Goal: Task Accomplishment & Management: Use online tool/utility

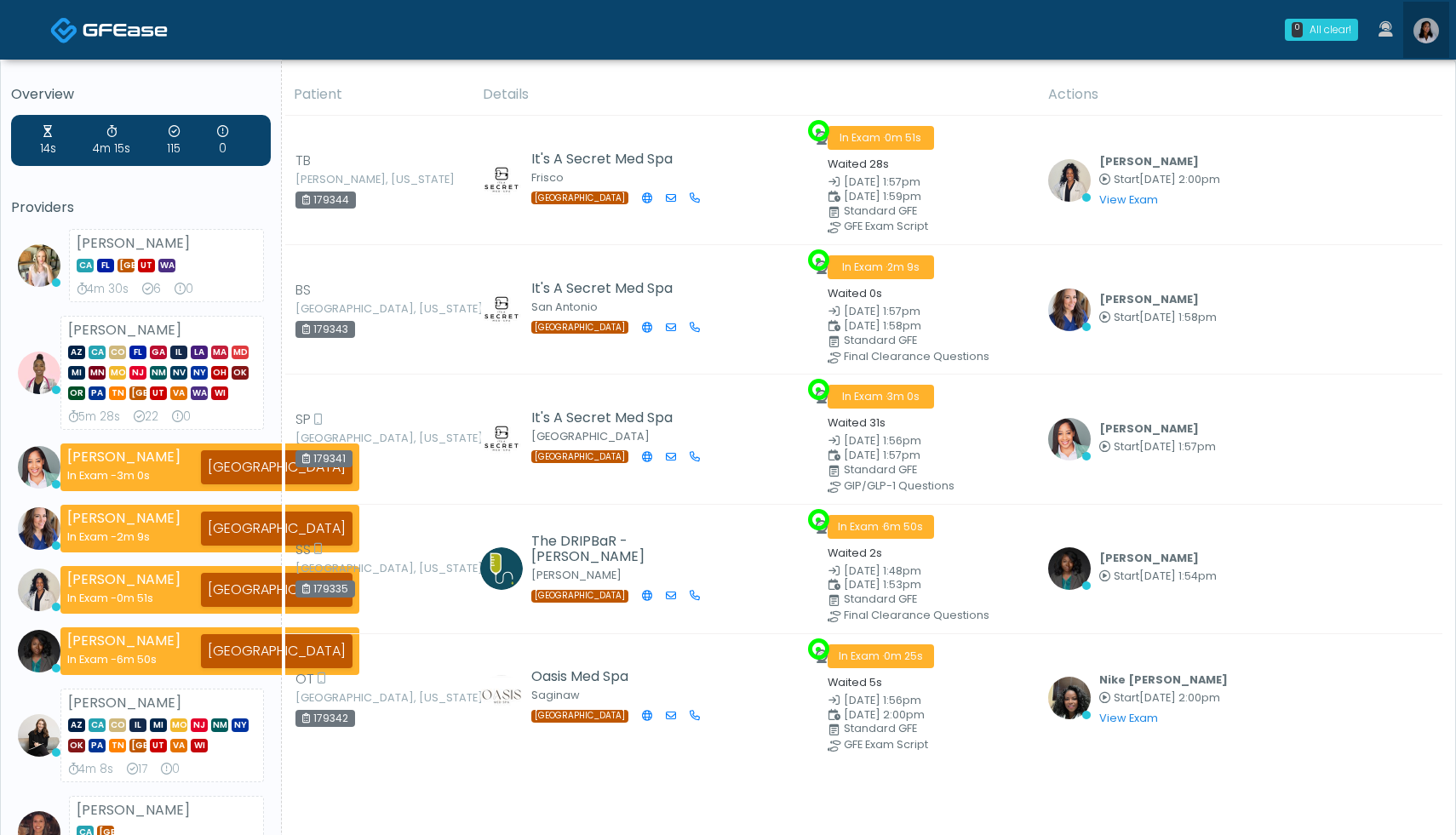
click at [1427, 29] on img at bounding box center [1426, 31] width 25 height 25
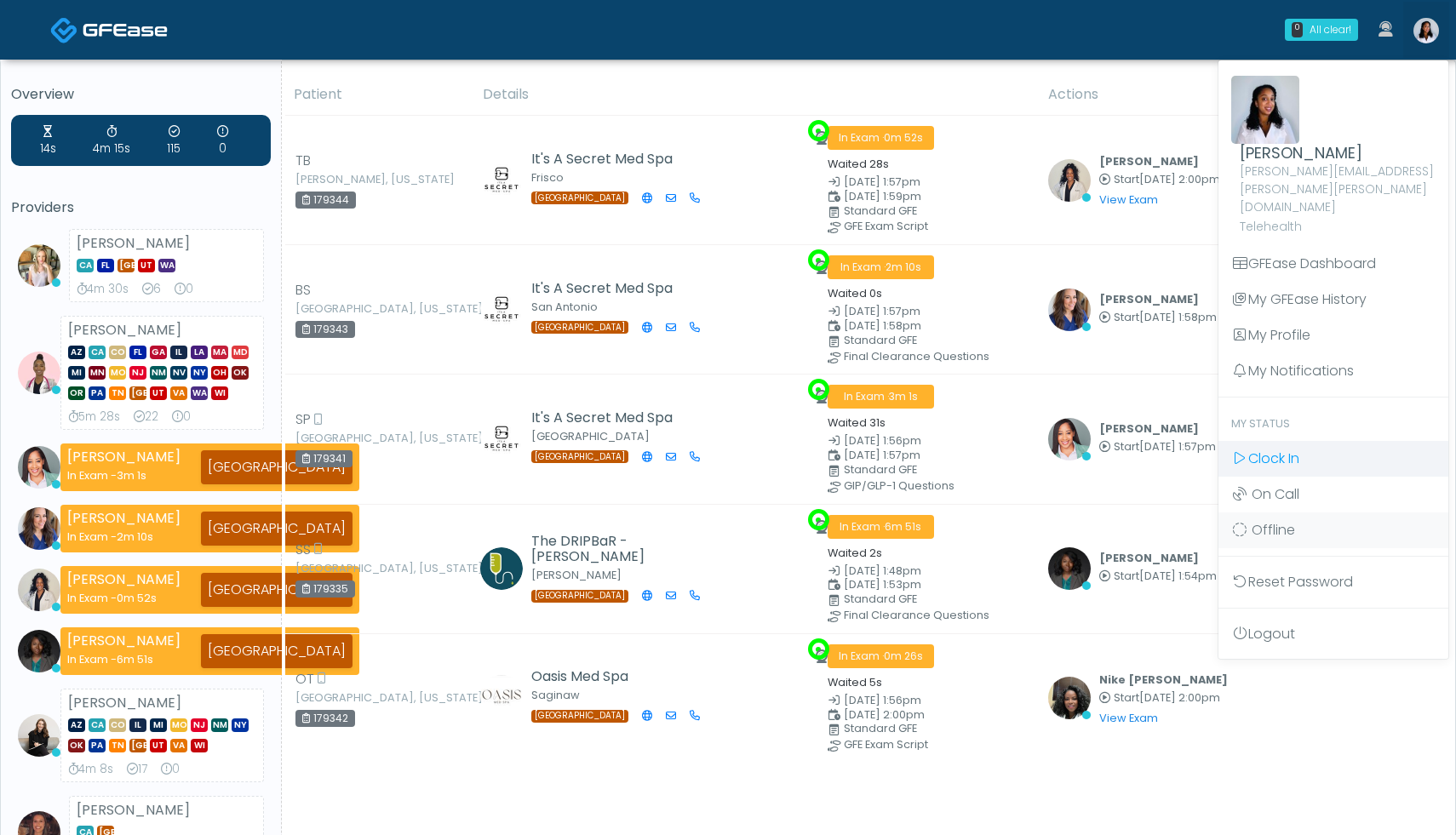
click at [1256, 448] on span "Clock In" at bounding box center [1274, 458] width 51 height 20
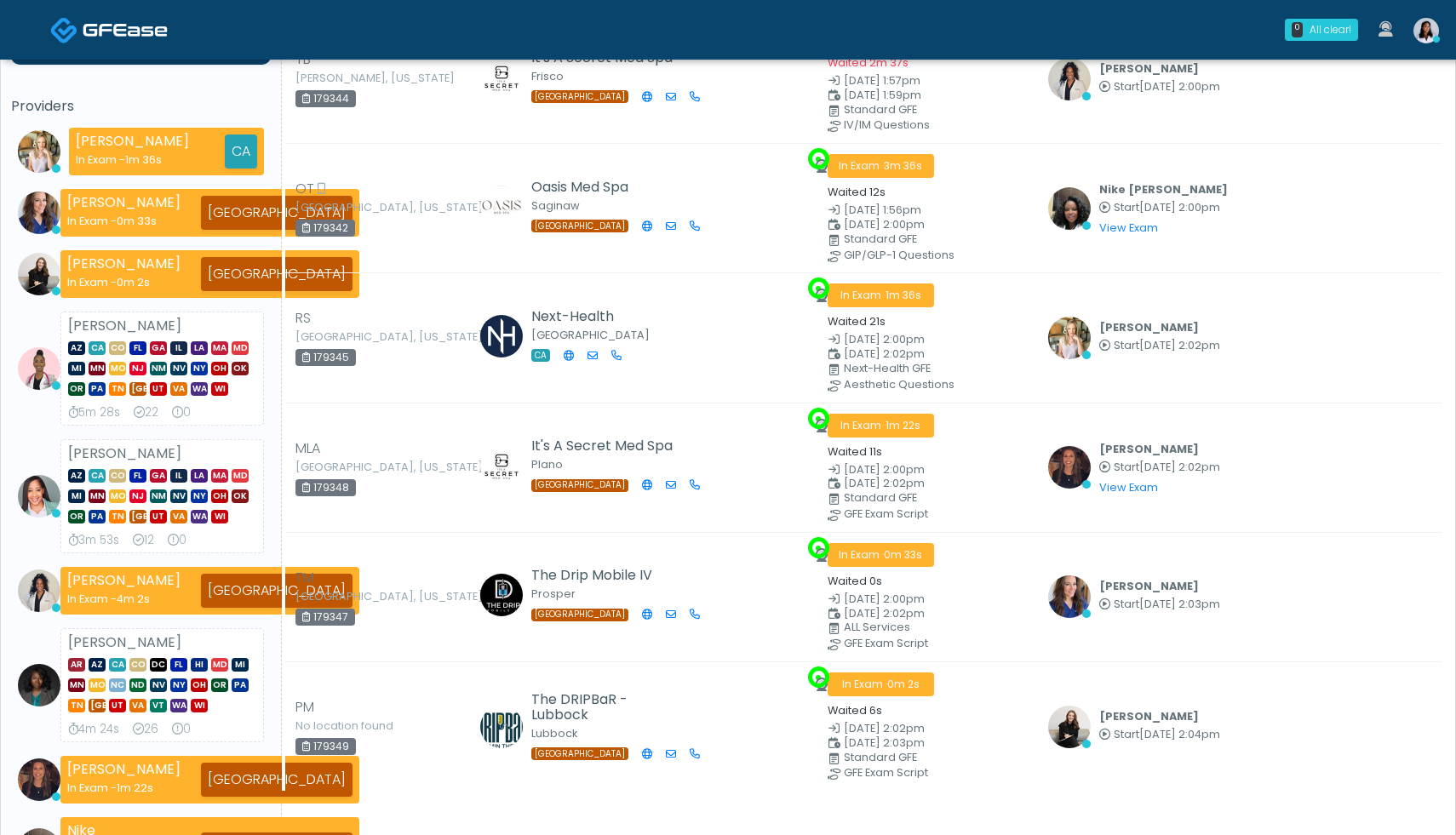
scroll to position [117, 0]
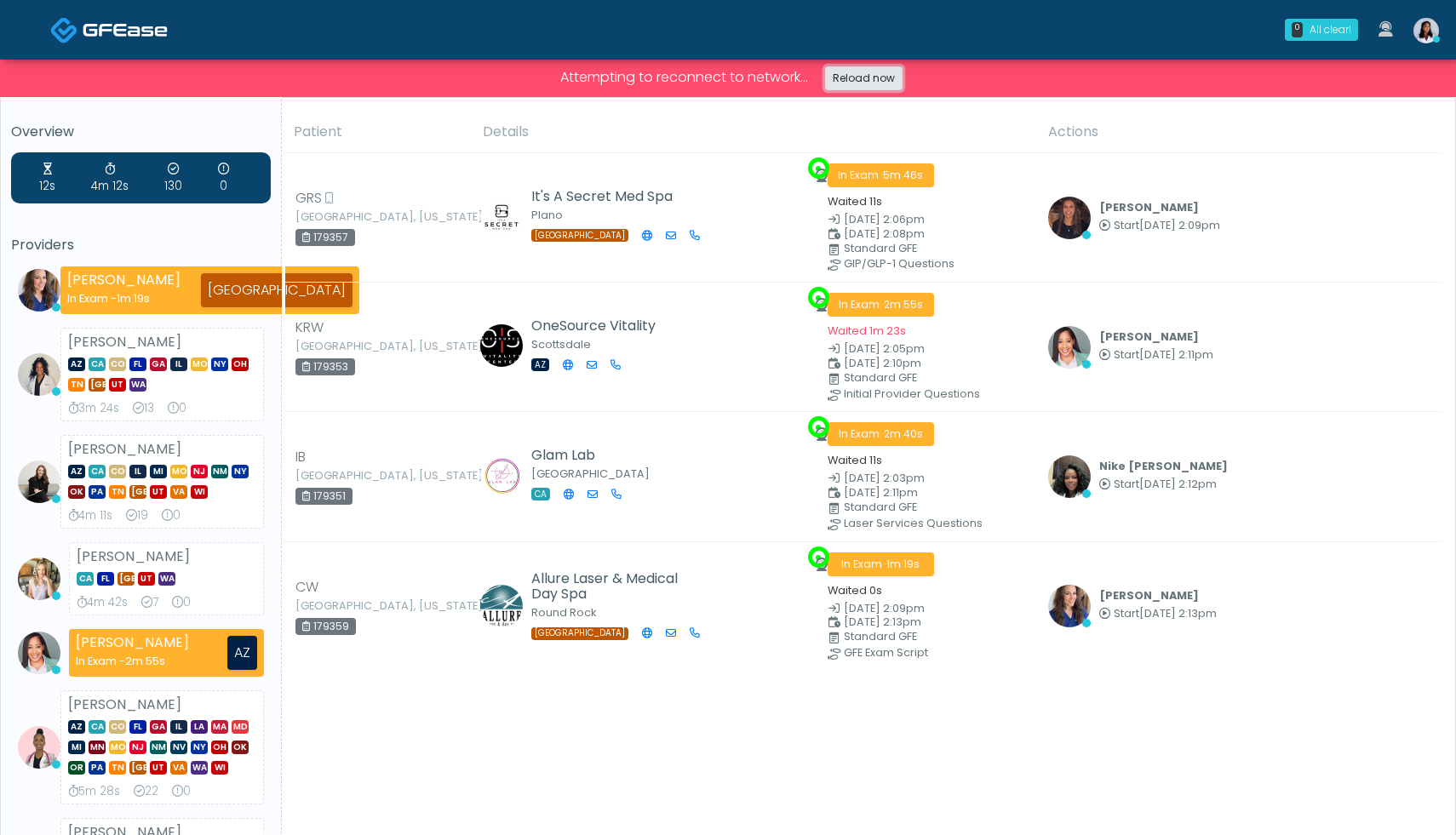
click at [867, 78] on link "Reload now" at bounding box center [864, 78] width 78 height 24
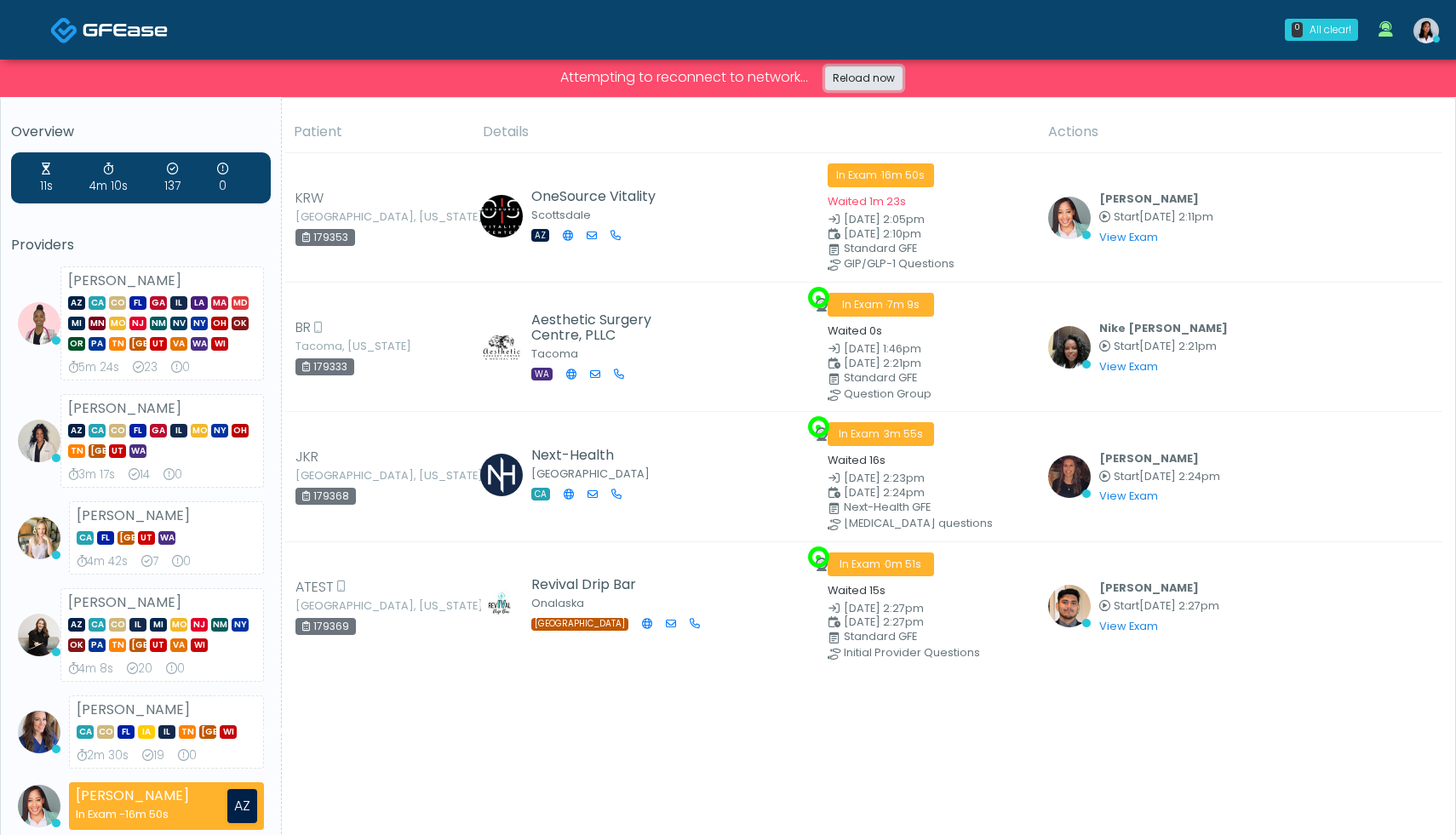
click at [876, 85] on link "Reload now" at bounding box center [864, 78] width 78 height 24
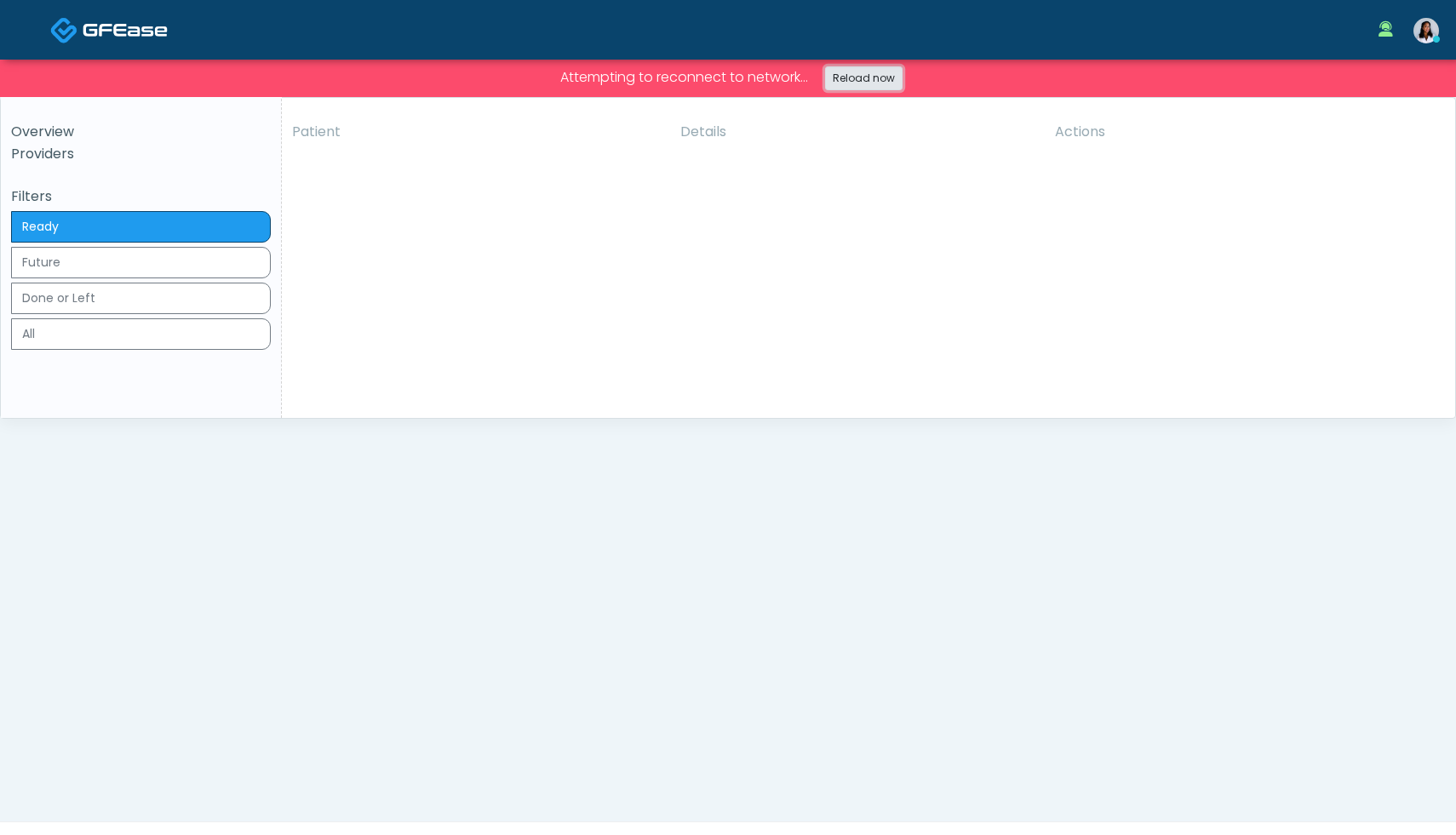
click at [853, 73] on link "Reload now" at bounding box center [864, 78] width 78 height 24
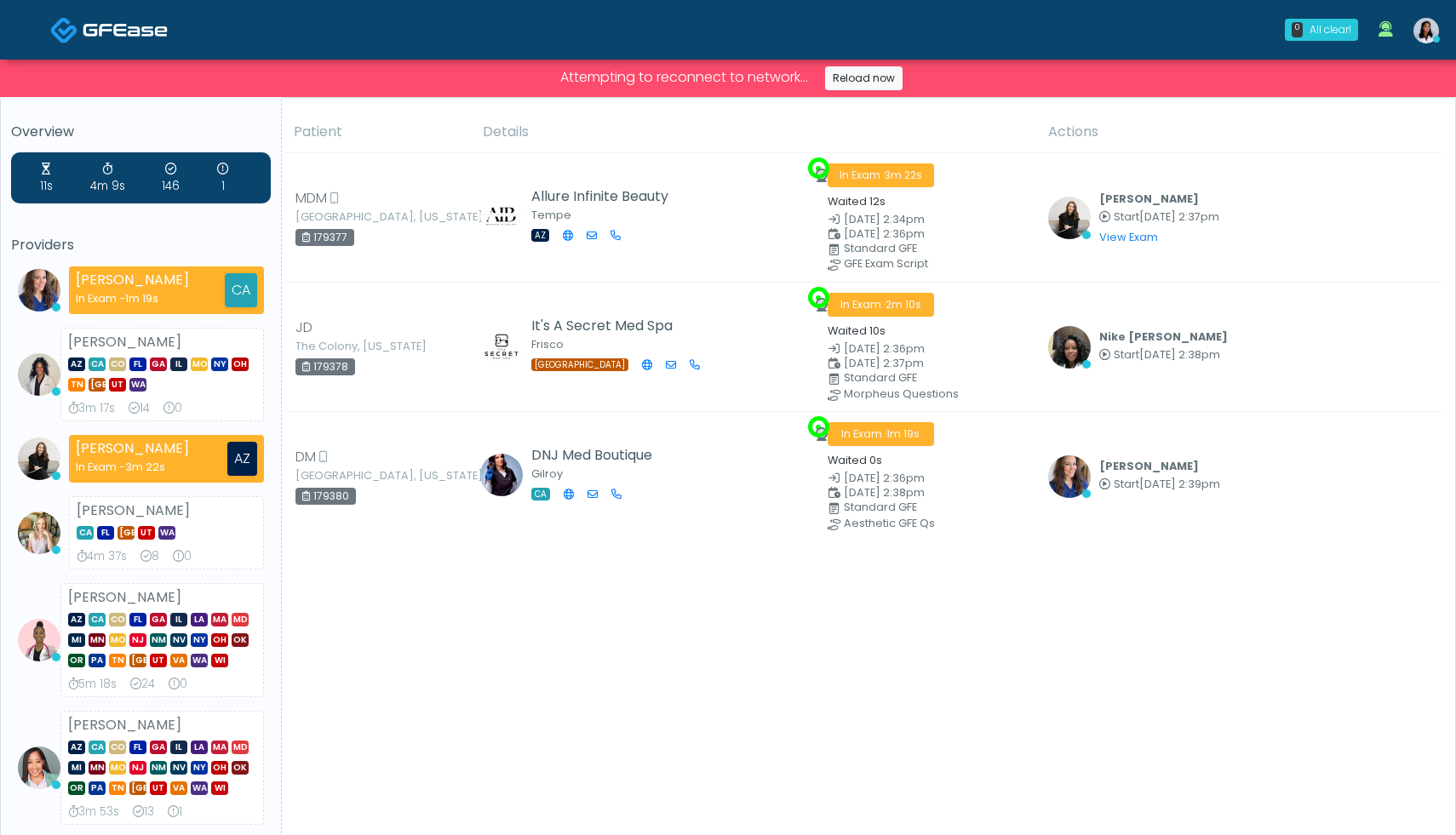
click at [1255, 643] on div "Patient Details Actions" at bounding box center [862, 785] width 1161 height 1348
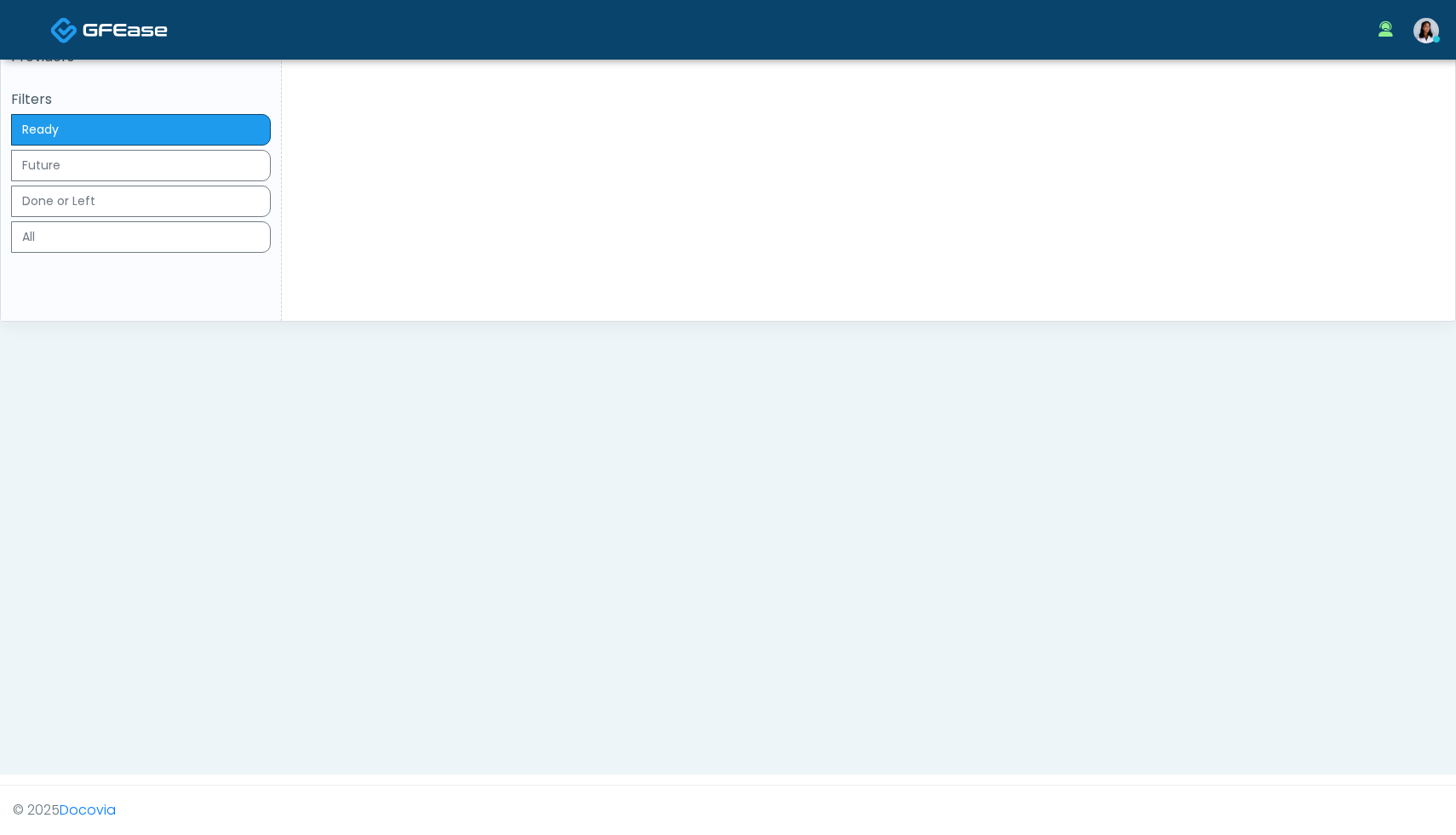
scroll to position [124, 0]
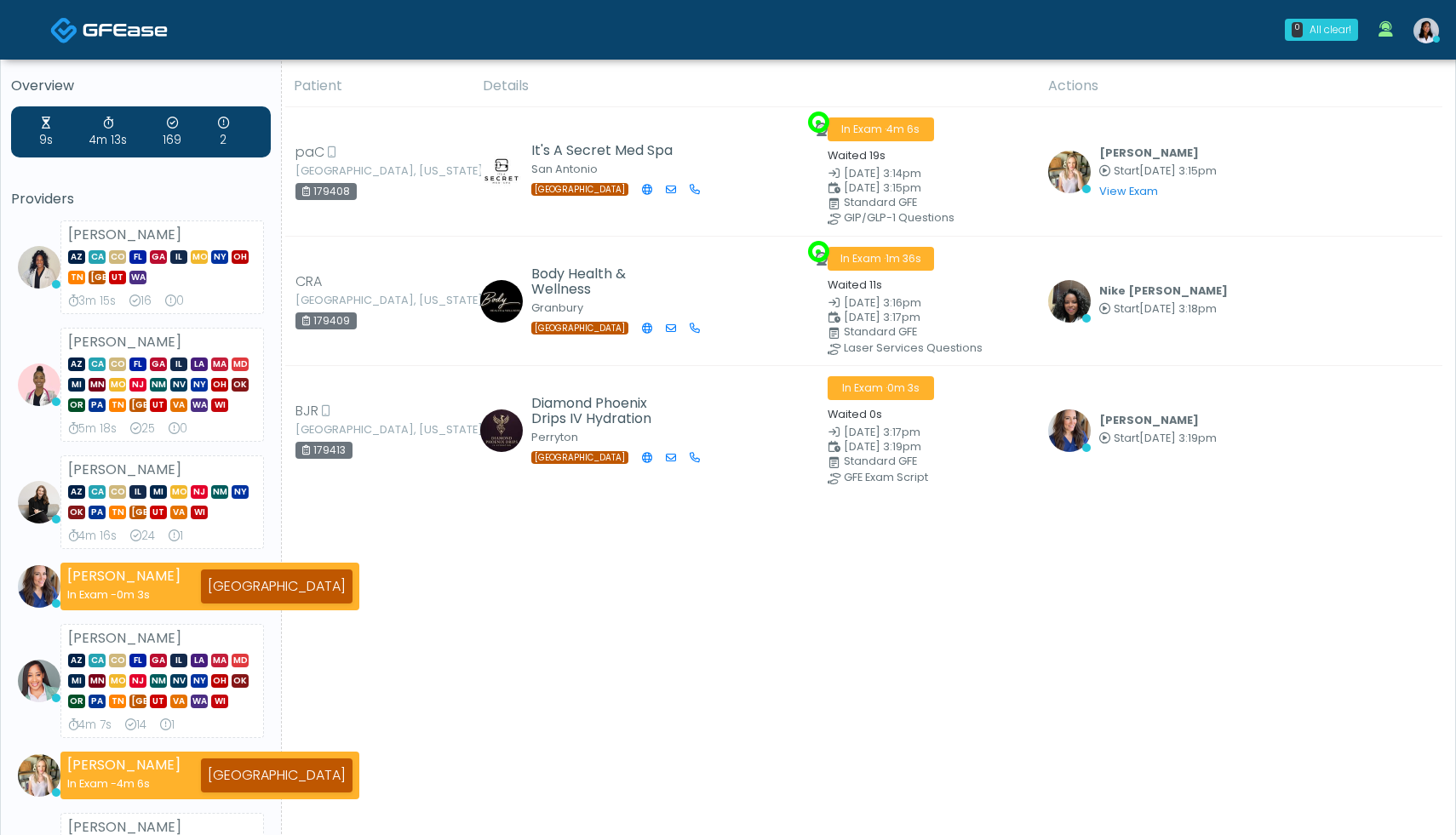
click at [393, 531] on div "Patient Details Actions" at bounding box center [862, 749] width 1161 height 1368
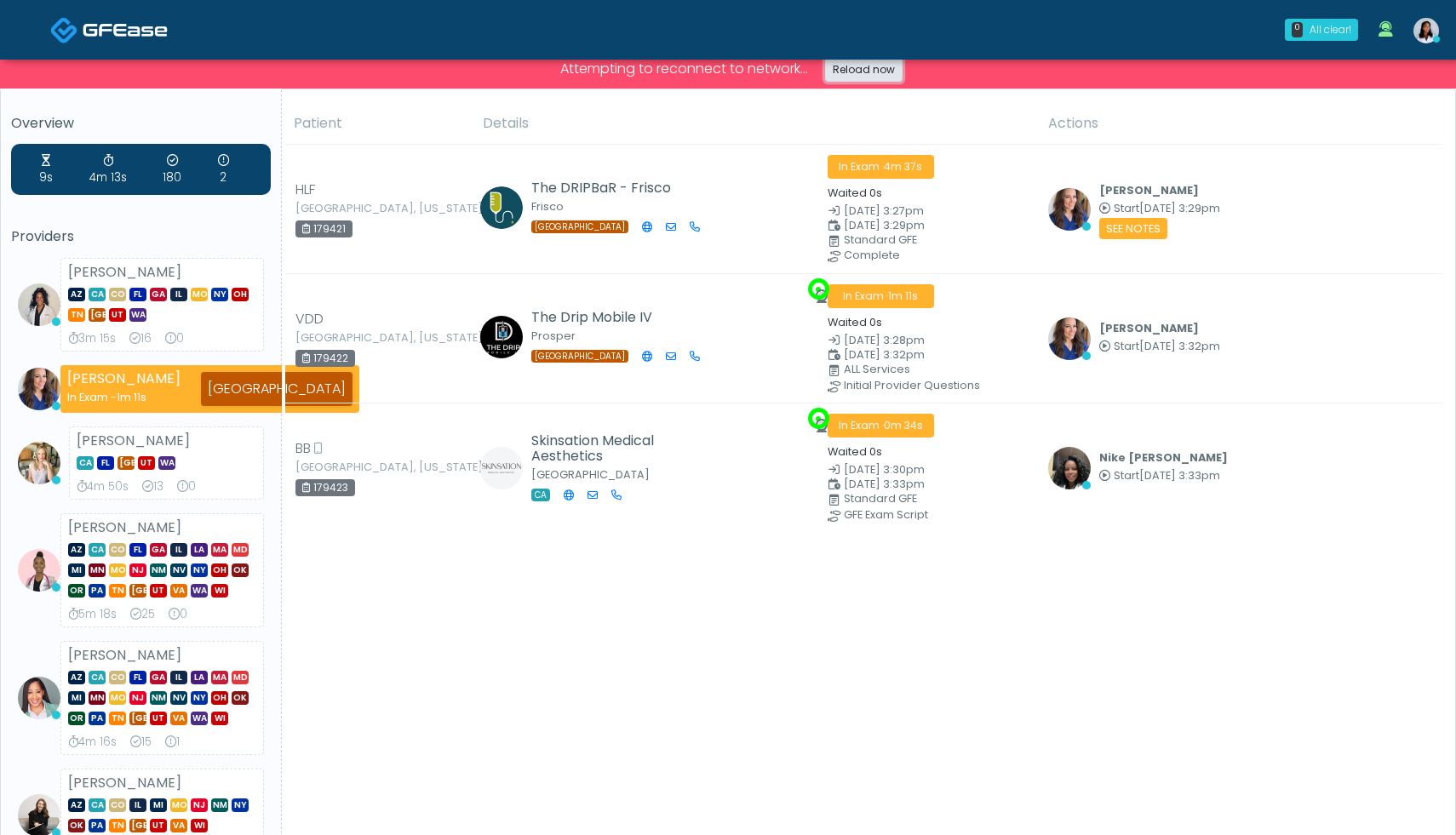
click at [862, 76] on link "Reload now" at bounding box center [864, 70] width 78 height 24
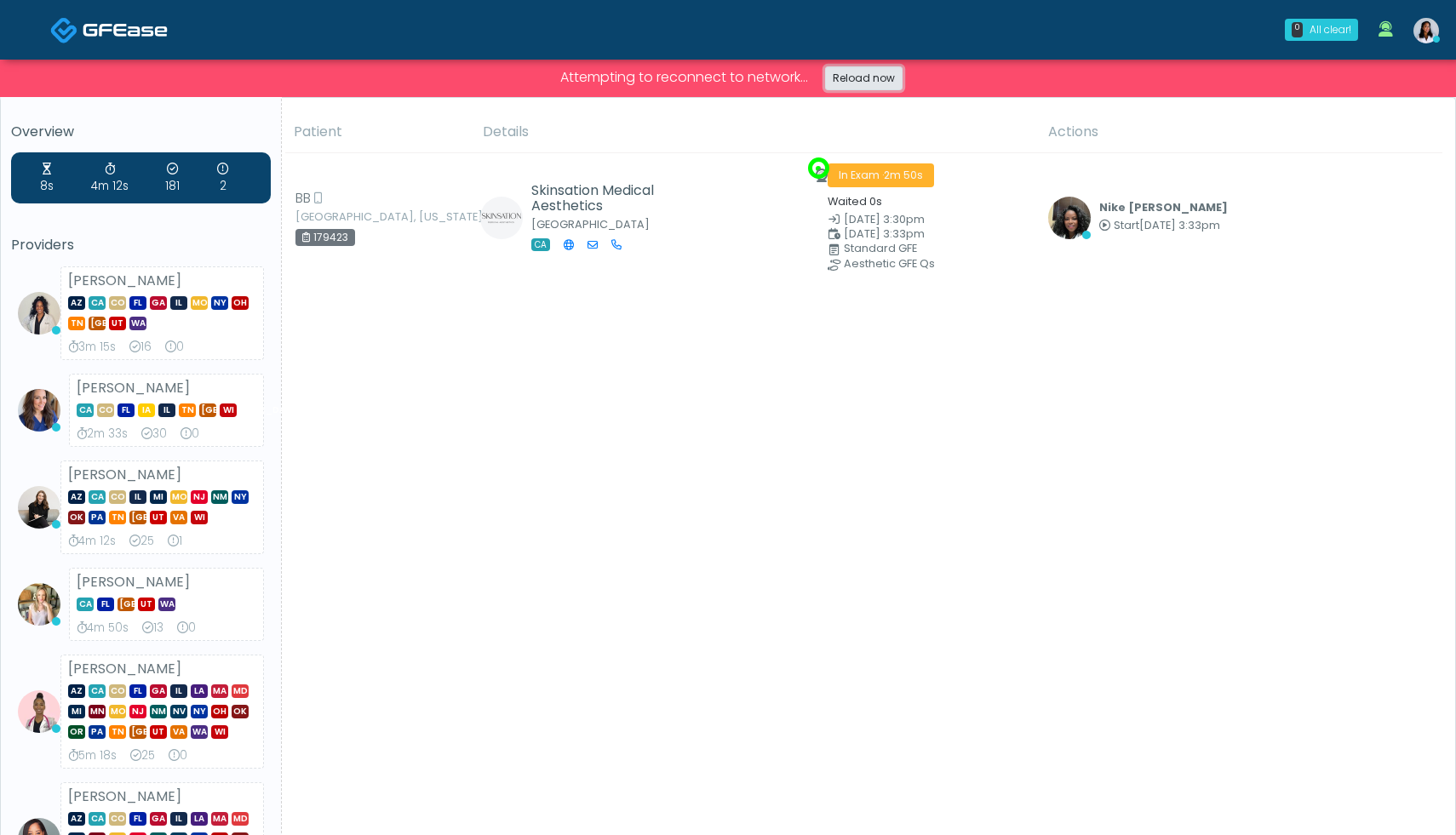
click at [862, 76] on link "Reload now" at bounding box center [864, 78] width 78 height 24
click at [845, 81] on link "Reload now" at bounding box center [864, 78] width 78 height 24
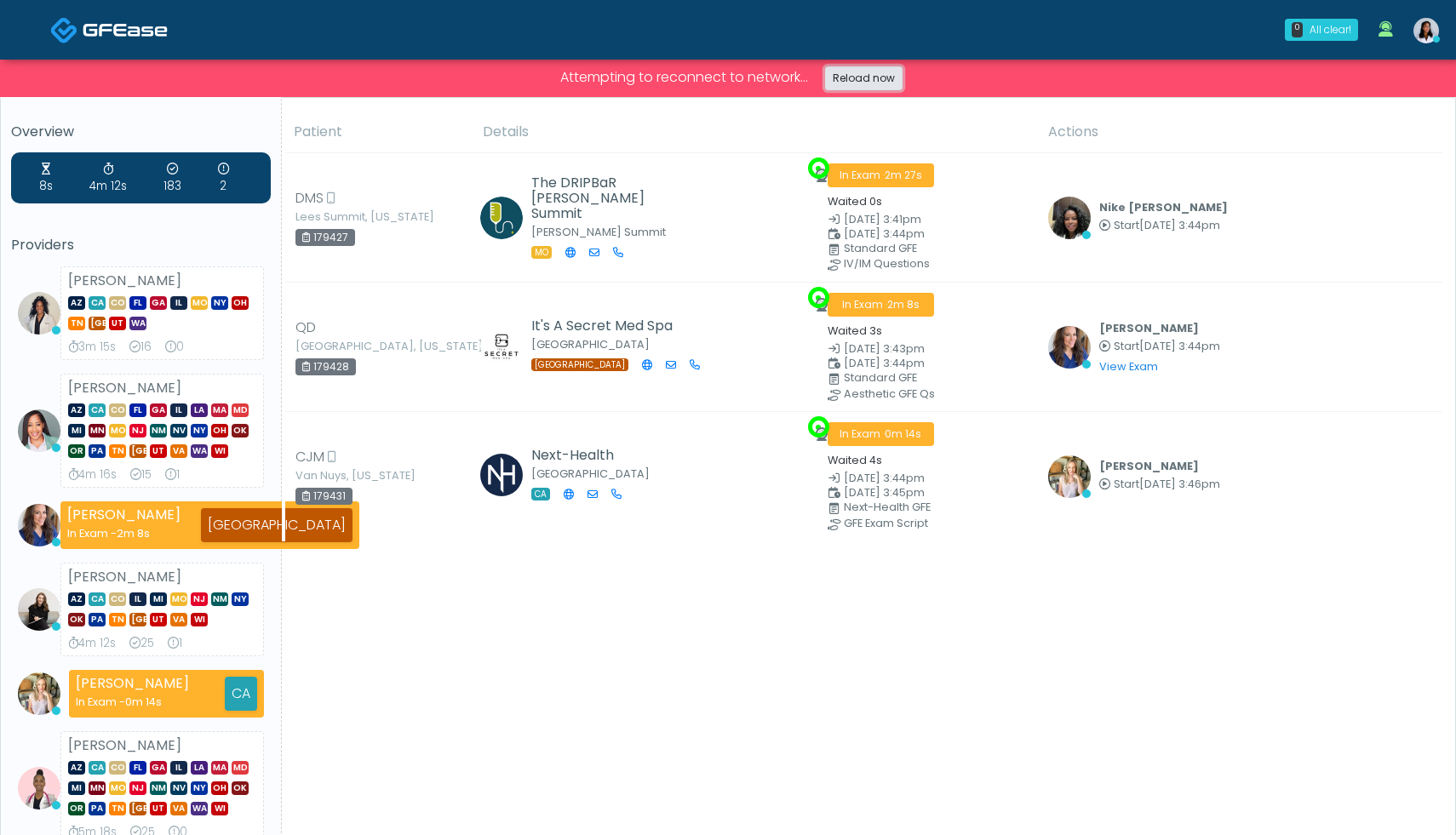
click at [873, 70] on link "Reload now" at bounding box center [864, 78] width 78 height 24
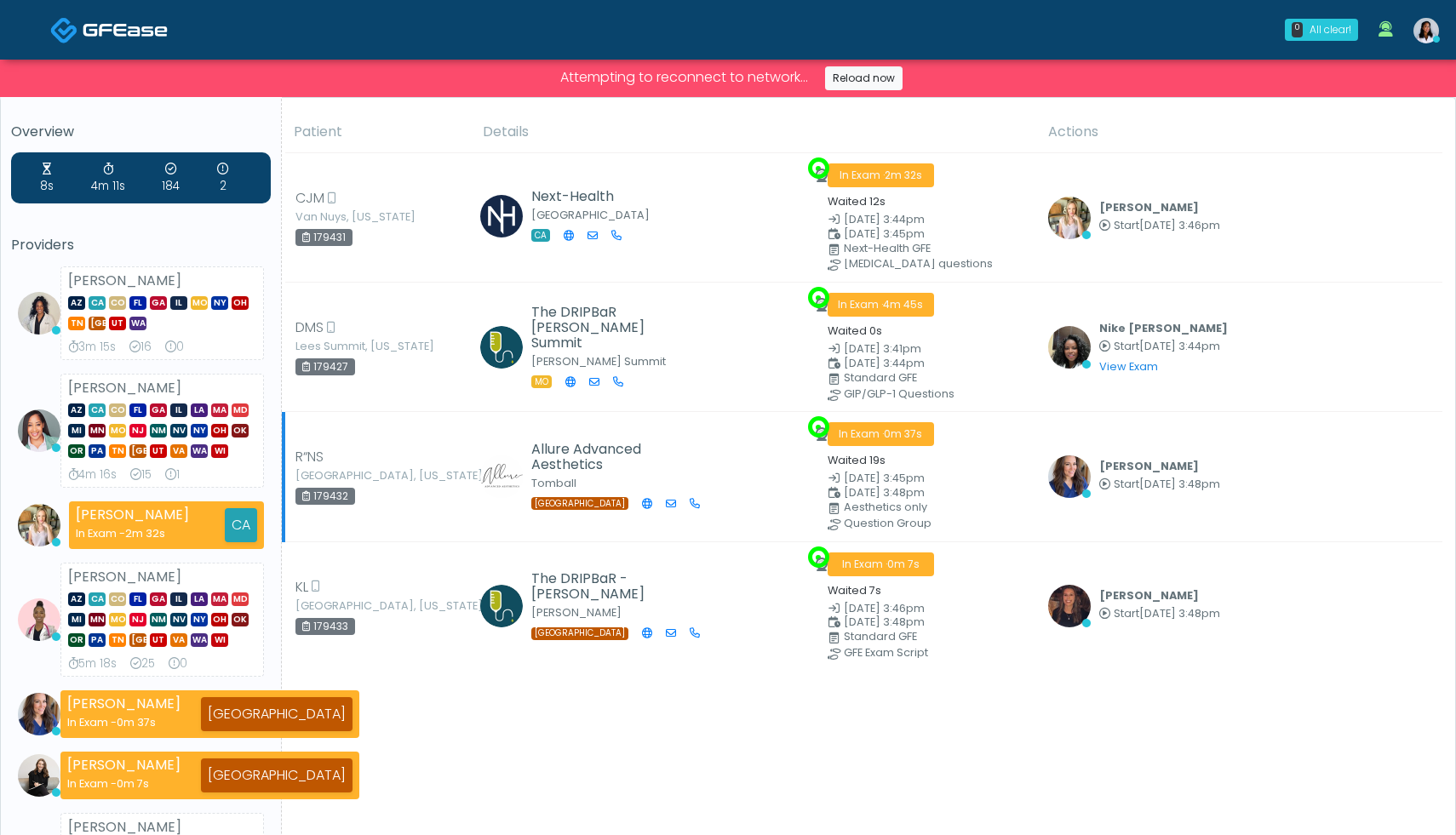
click at [1167, 427] on td "Kristin Adams Start Oct 10, 3:48pm View Exam | Unreview" at bounding box center [1240, 476] width 404 height 130
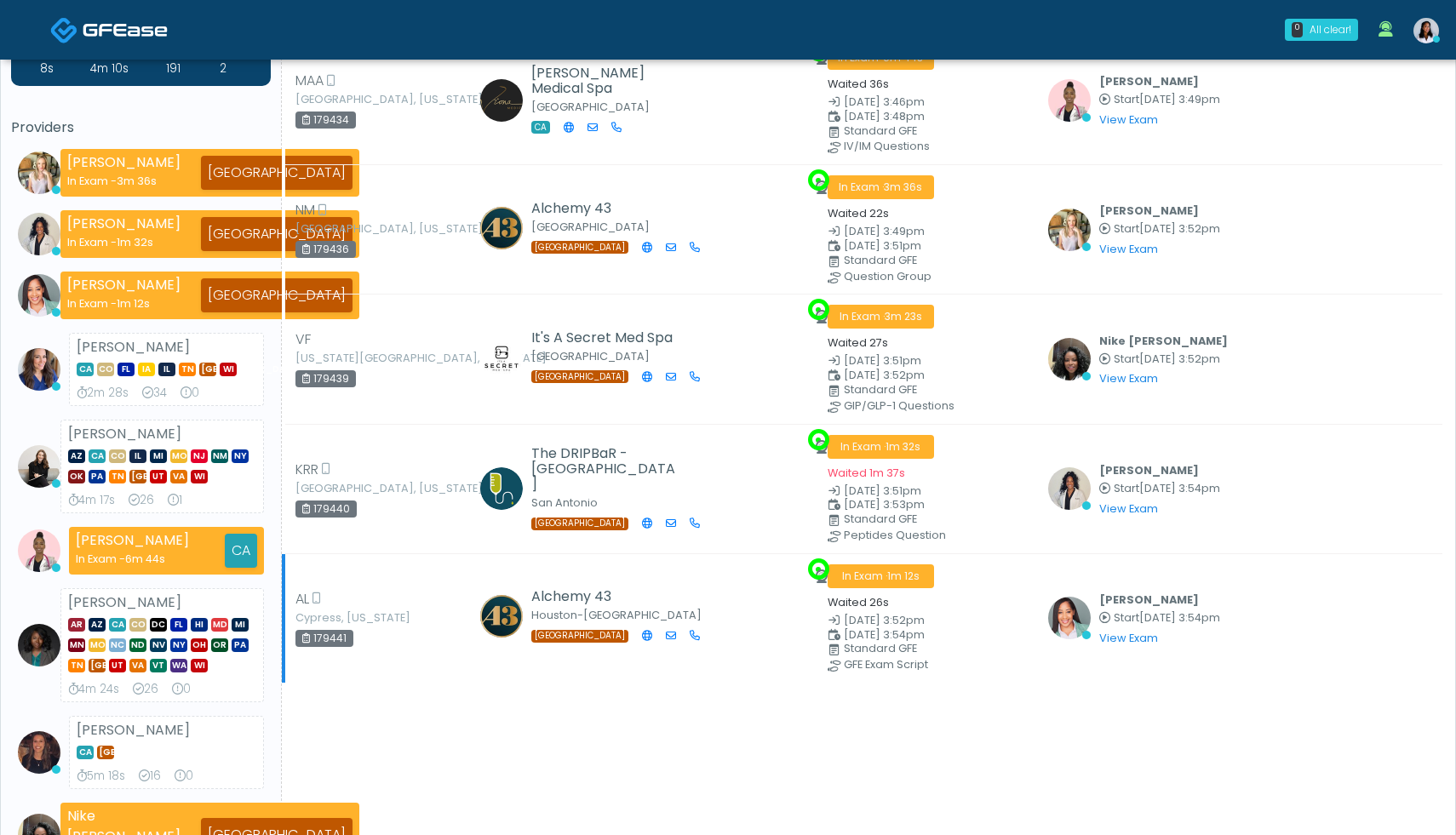
scroll to position [82, 0]
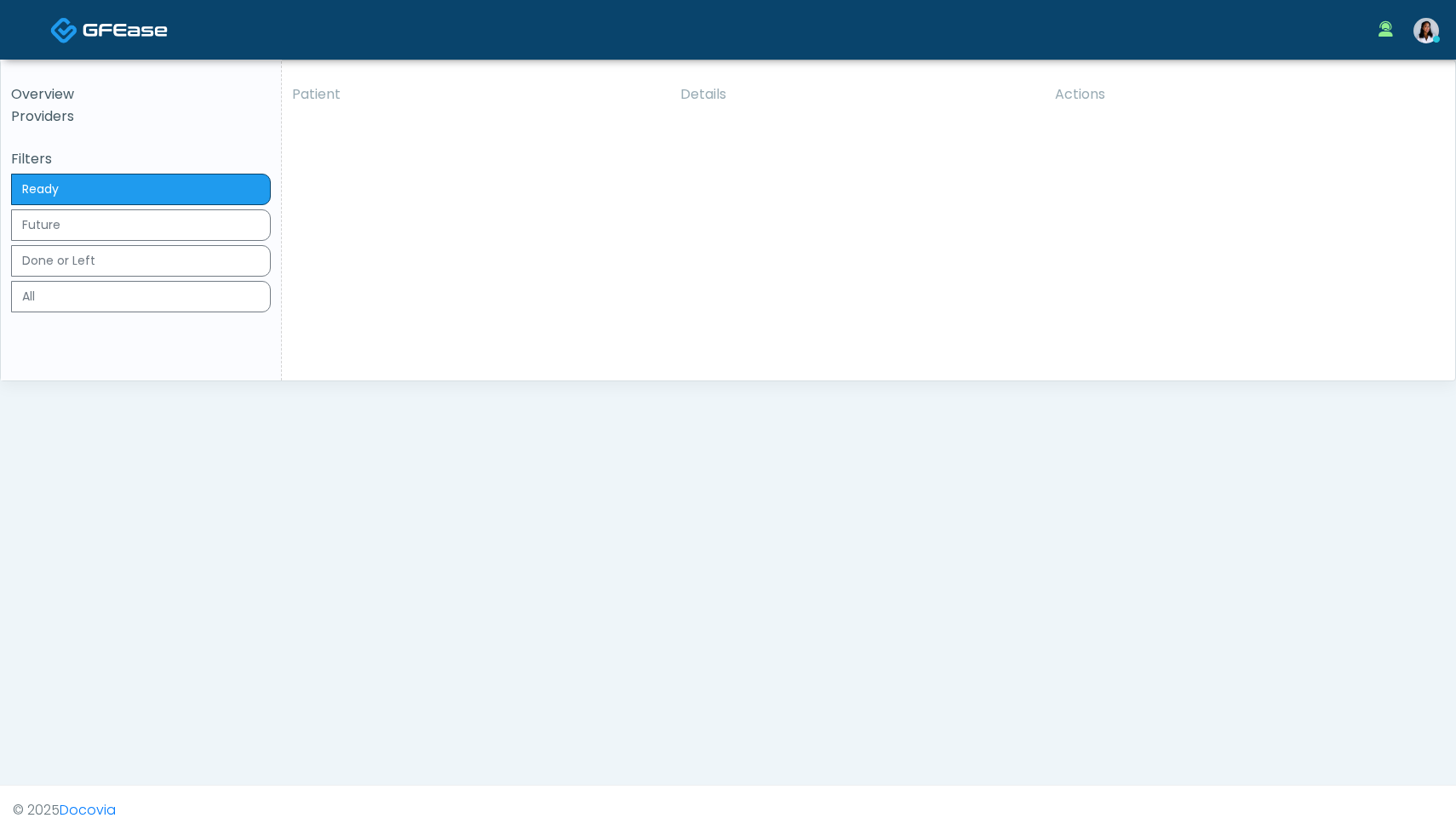
scroll to position [120, 0]
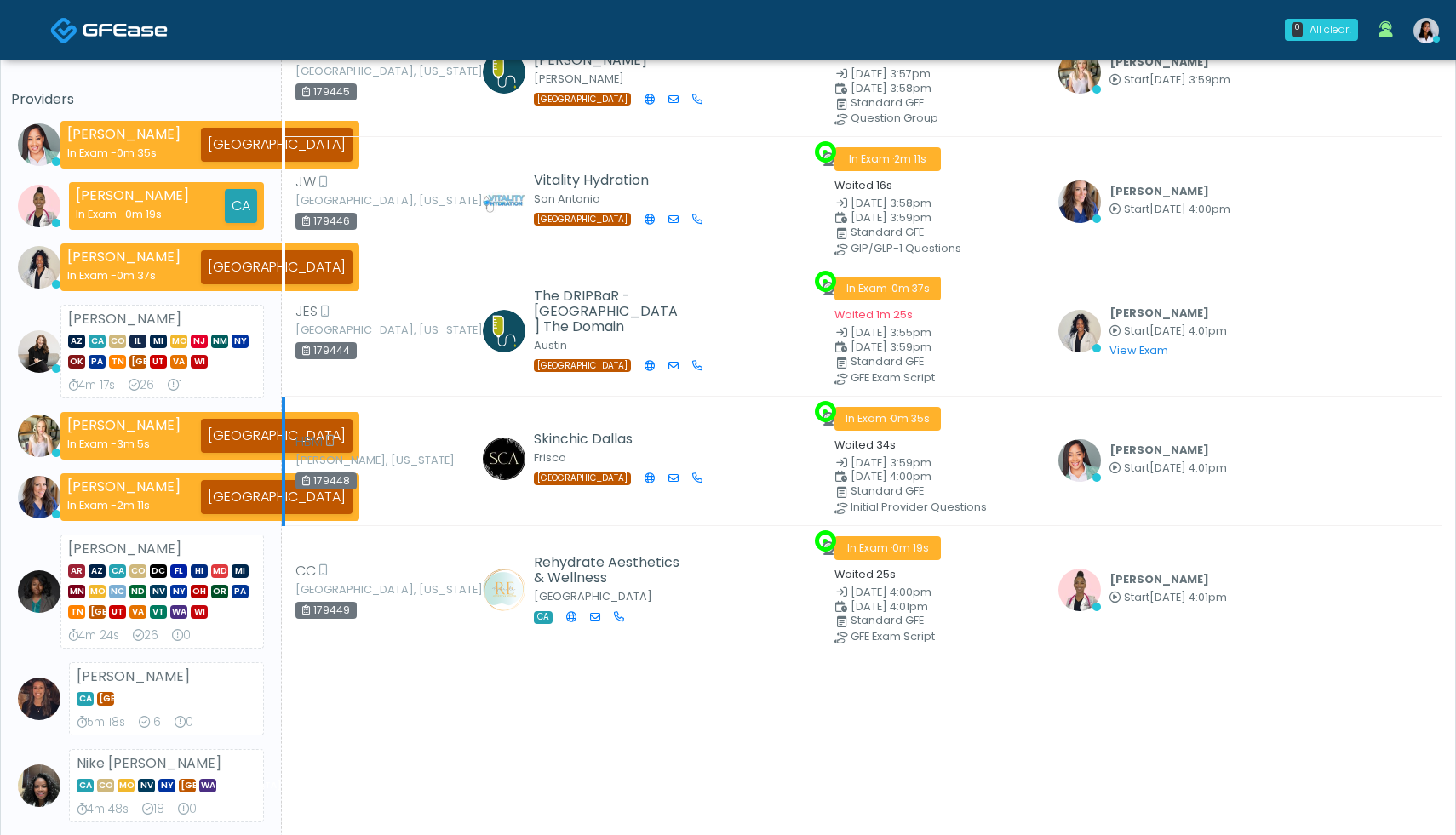
scroll to position [71, 0]
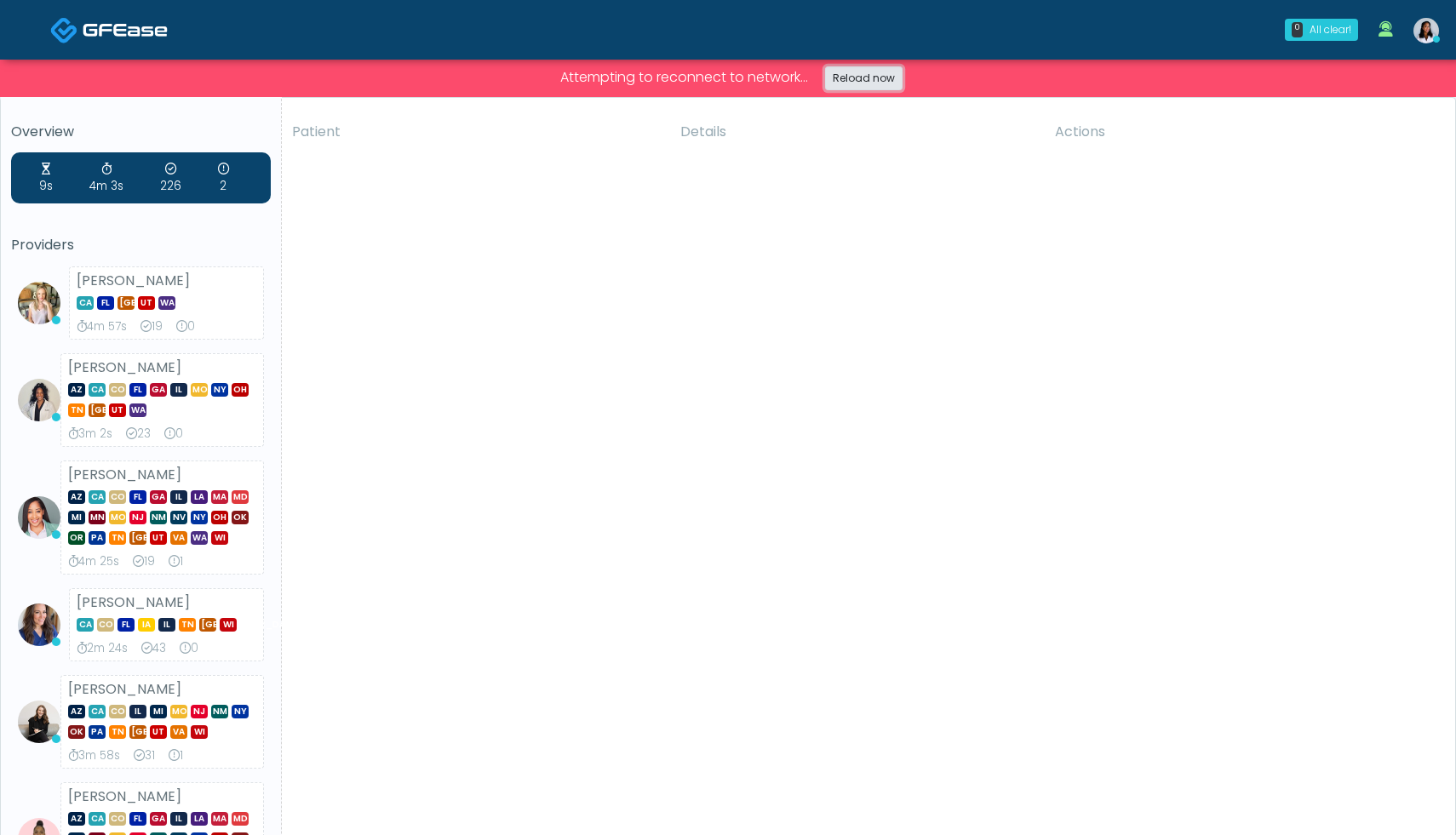
click at [868, 87] on link "Reload now" at bounding box center [864, 78] width 78 height 24
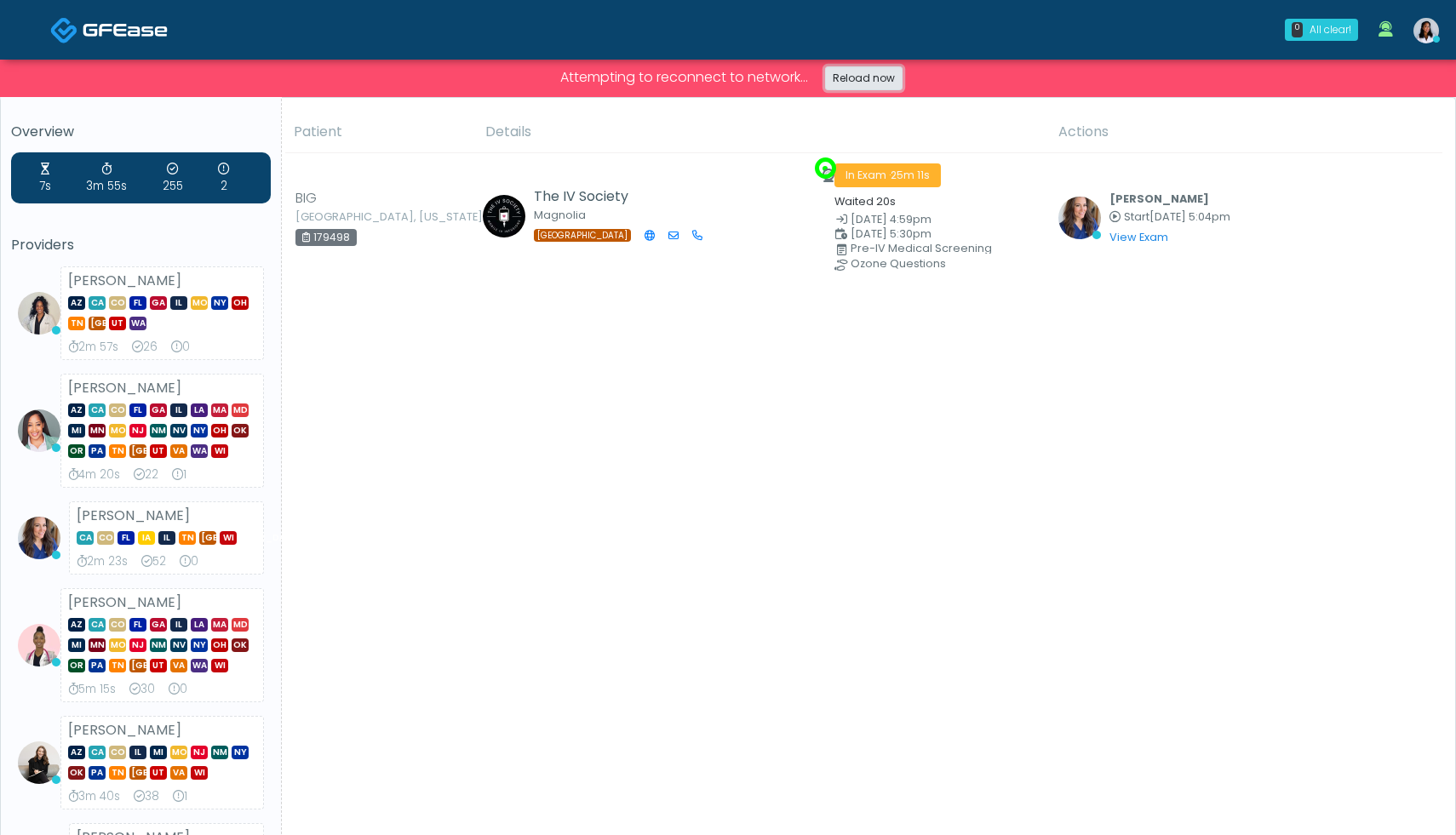
click at [848, 78] on link "Reload now" at bounding box center [864, 78] width 78 height 24
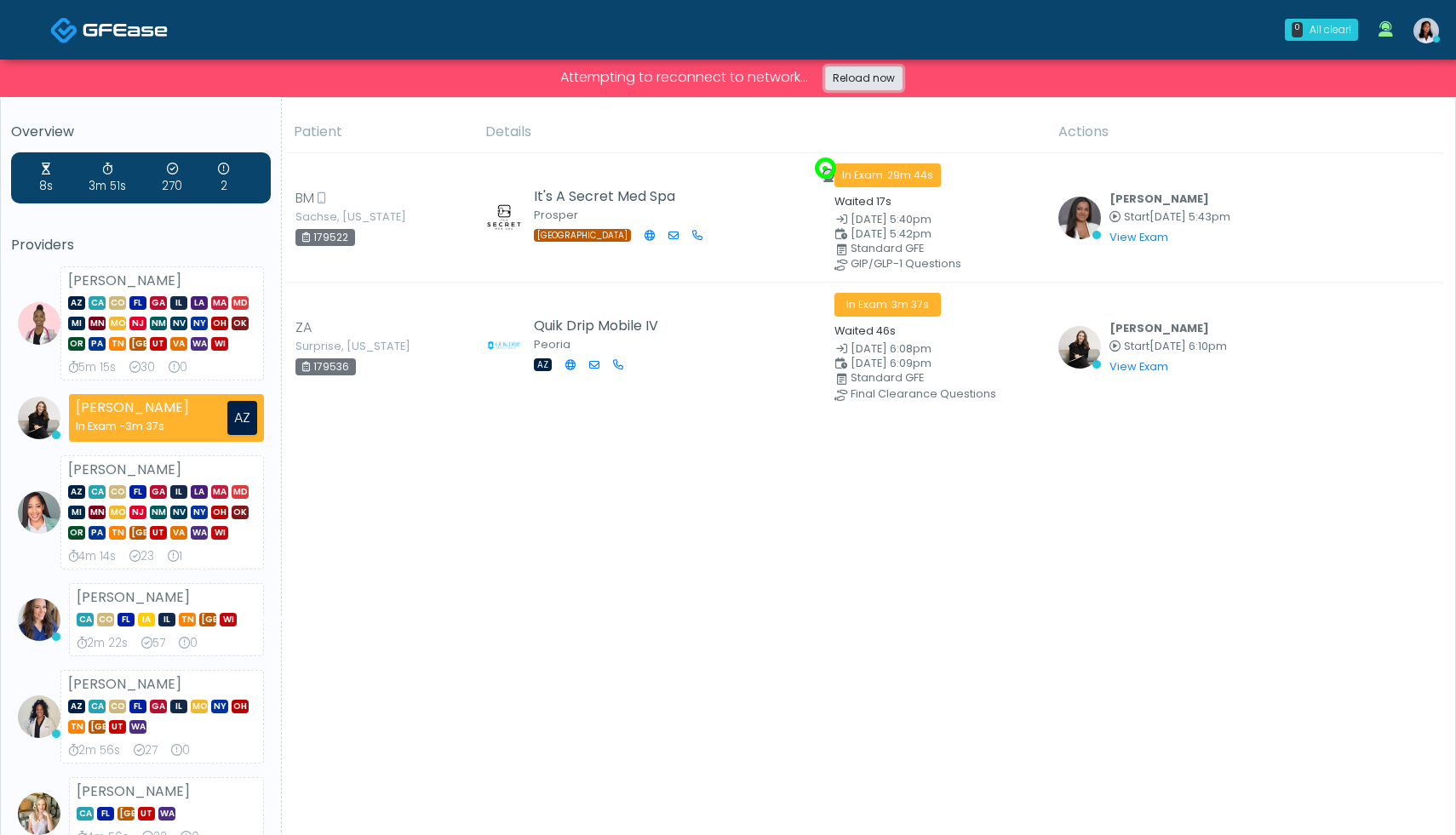
click at [869, 89] on link "Reload now" at bounding box center [864, 78] width 78 height 24
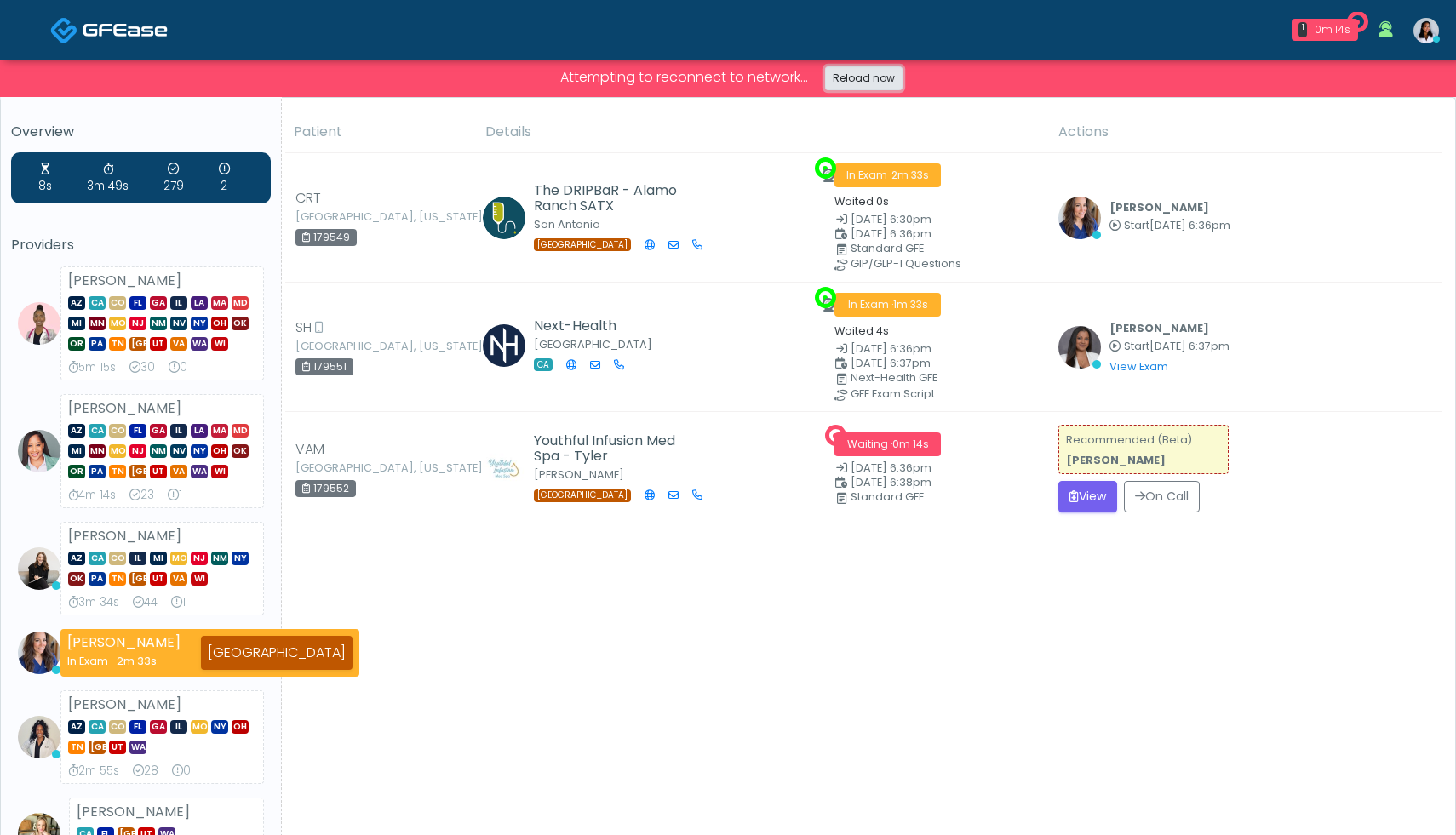
click at [855, 82] on link "Reload now" at bounding box center [864, 78] width 78 height 24
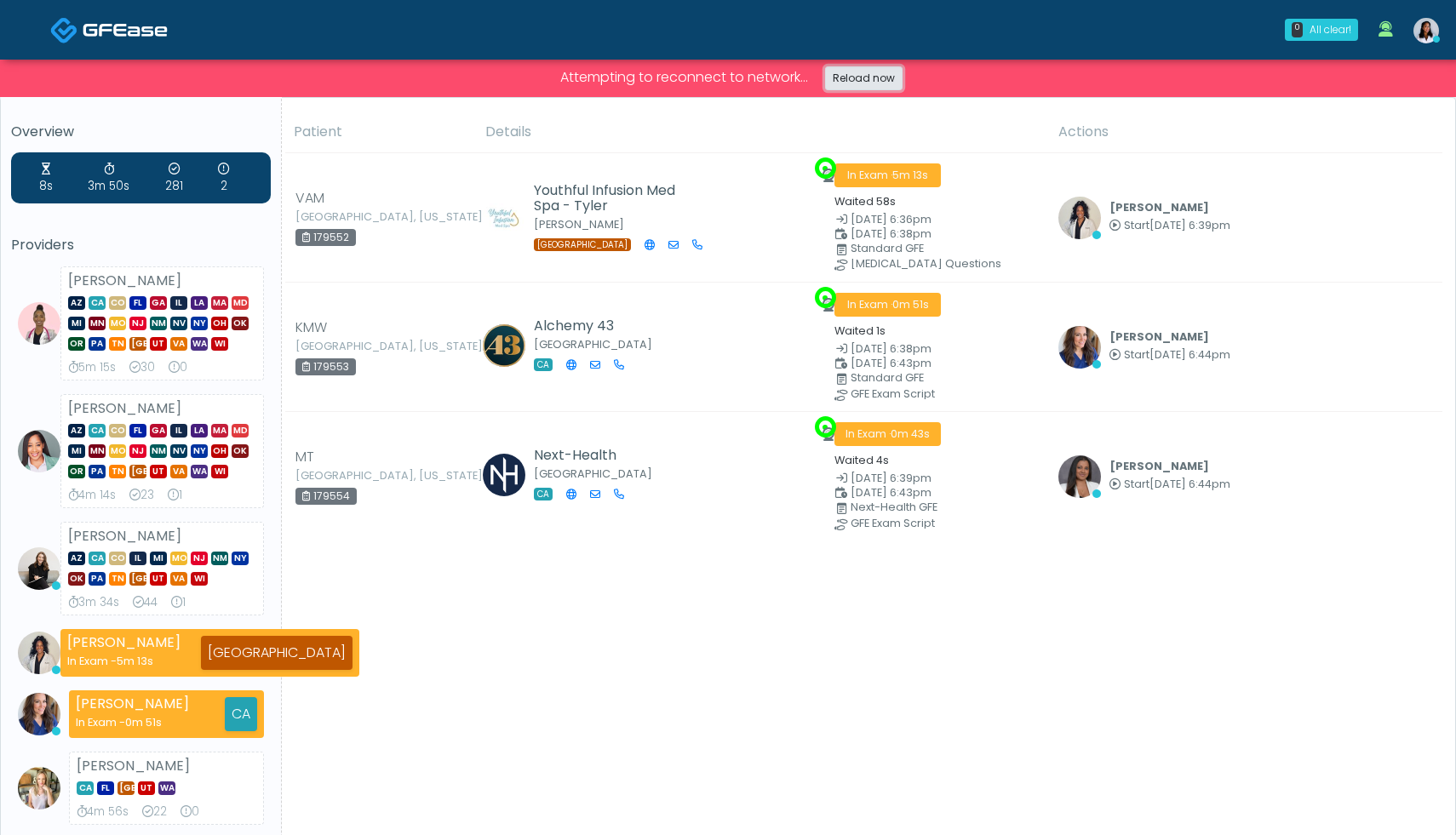
click at [875, 80] on link "Reload now" at bounding box center [864, 78] width 78 height 24
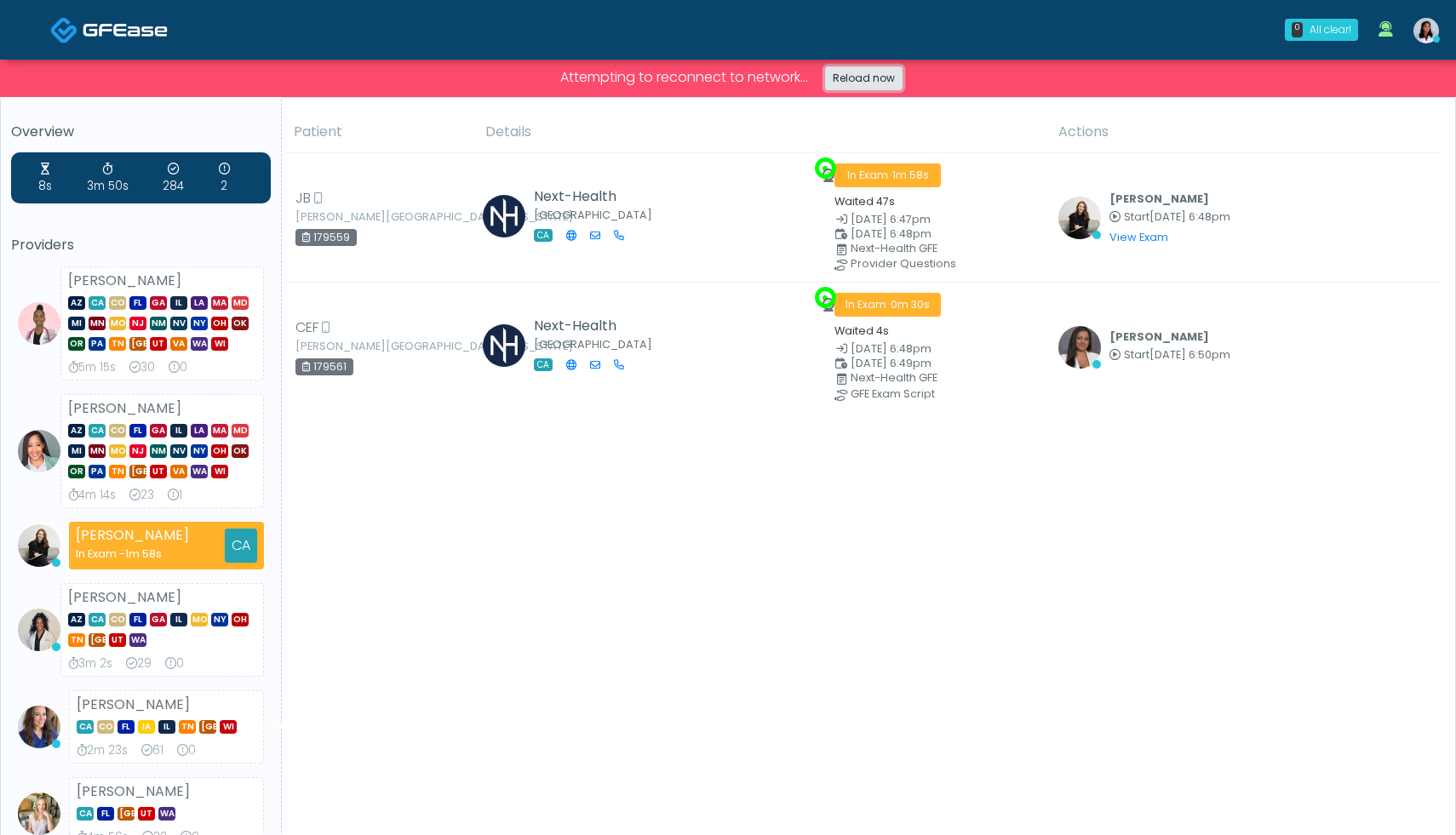
click at [885, 83] on link "Reload now" at bounding box center [864, 78] width 78 height 24
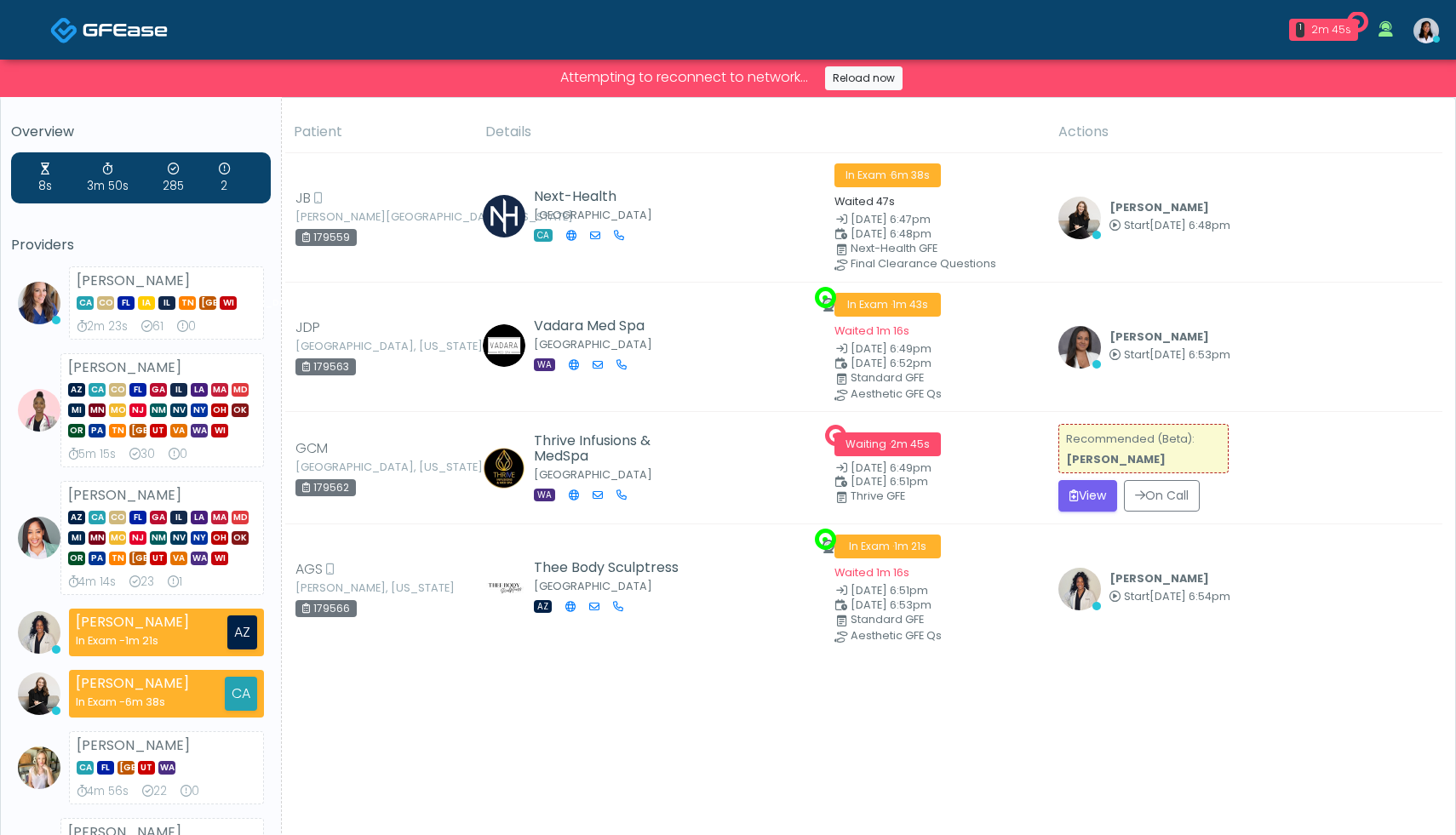
click at [561, 139] on th "Details" at bounding box center [761, 132] width 573 height 42
